Goal: Navigation & Orientation: Understand site structure

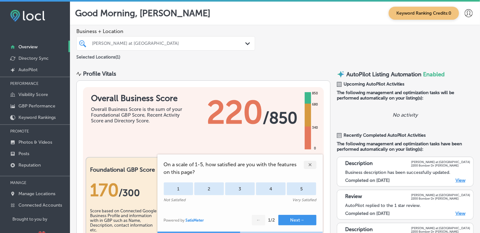
click at [308, 163] on div "✕" at bounding box center [310, 165] width 13 height 8
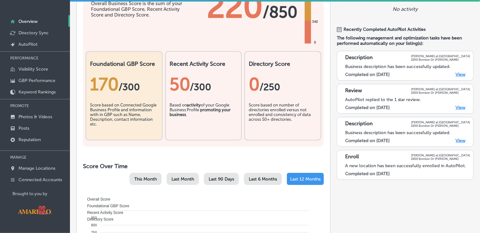
scroll to position [32, 0]
